Goal: Book appointment/travel/reservation

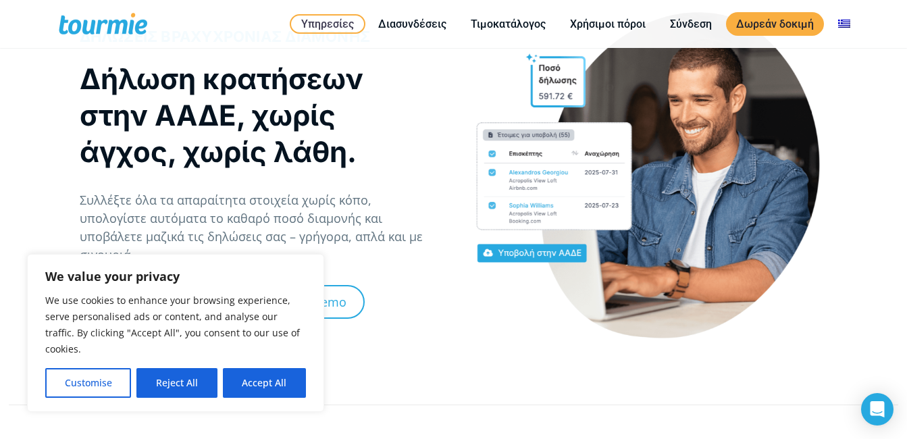
scroll to position [1, 0]
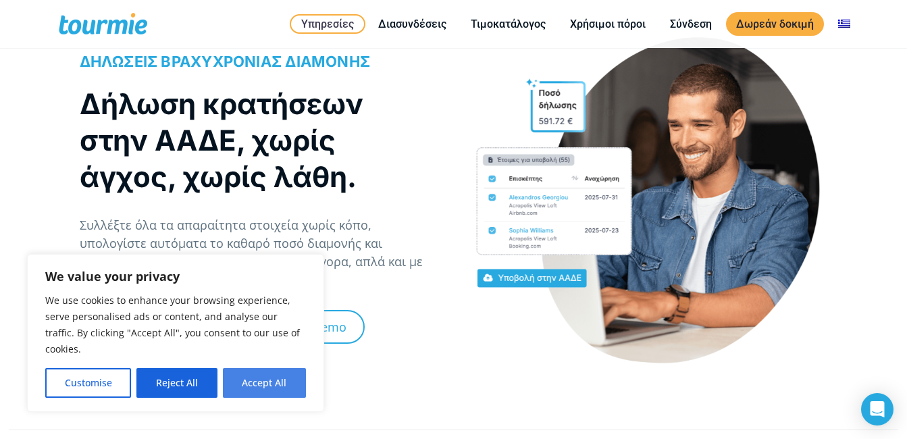
click at [260, 379] on button "Accept All" at bounding box center [264, 383] width 83 height 30
checkbox input "true"
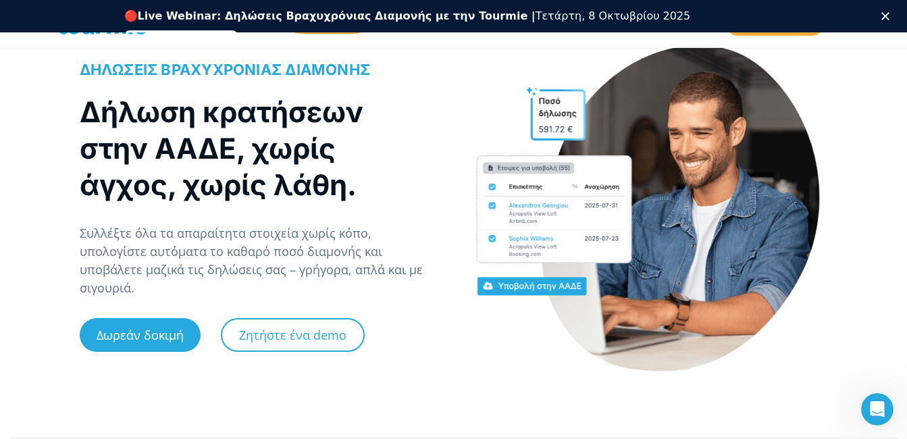
scroll to position [0, 0]
click at [265, 325] on link "Ζητήστε ένα demo" at bounding box center [293, 335] width 144 height 34
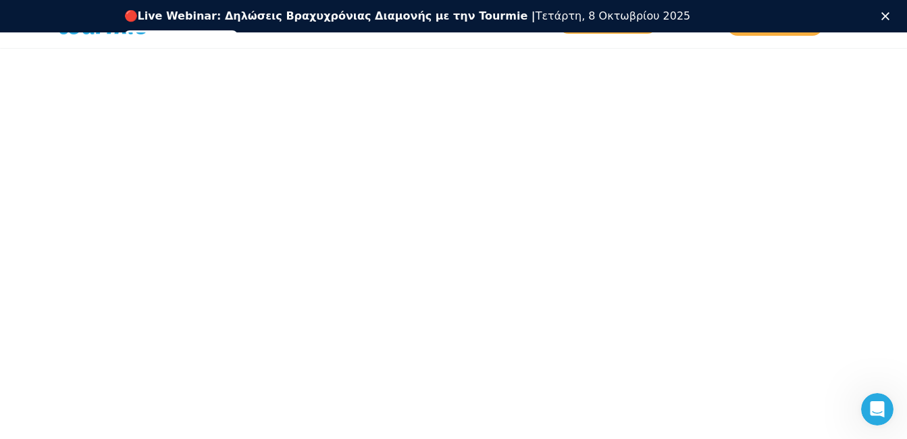
scroll to position [216, 0]
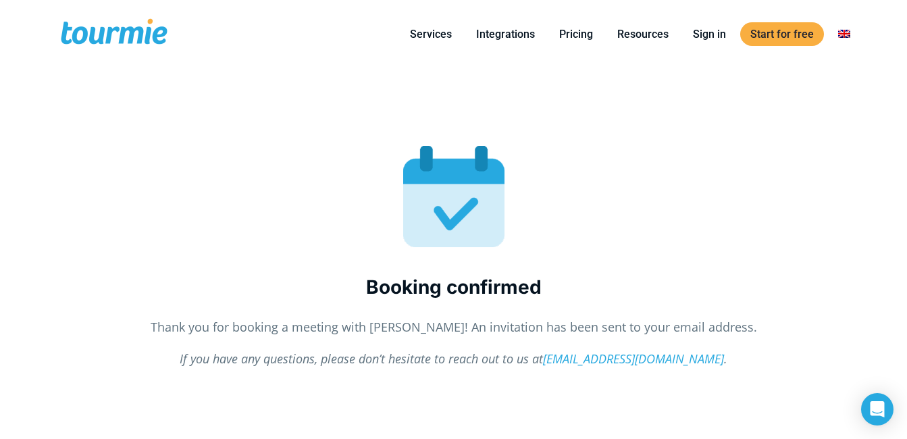
checkbox input "true"
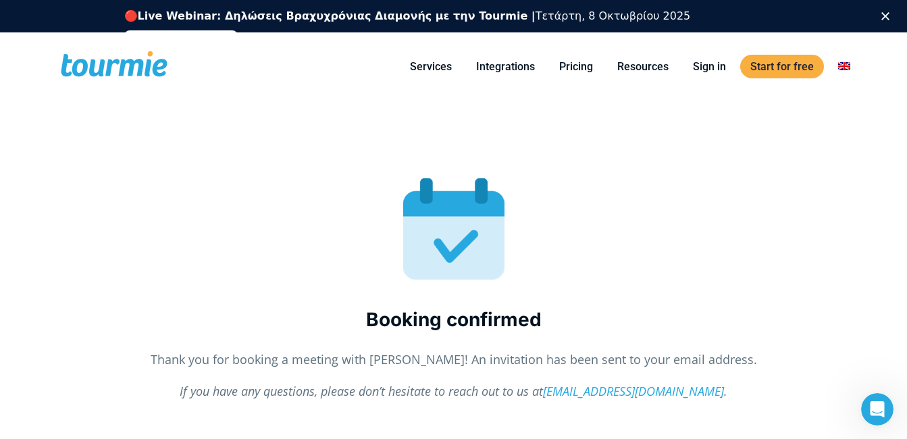
click at [893, 11] on div "🔴 Live Webinar: Δηλώσεις Βραχυχρόνιας Διαμονής με την Tourmie | [GEOGRAPHIC_DAT…" at bounding box center [453, 26] width 907 height 42
click at [889, 12] on icon "Κλείσιμο" at bounding box center [885, 16] width 8 height 8
